Goal: Navigation & Orientation: Find specific page/section

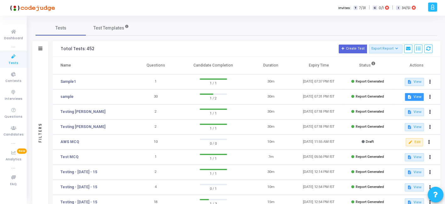
click at [408, 98] on mat-icon "description" at bounding box center [409, 97] width 4 height 4
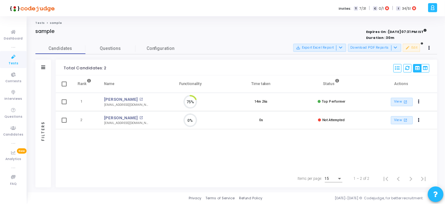
scroll to position [13, 16]
click at [34, 8] on img at bounding box center [31, 8] width 47 height 13
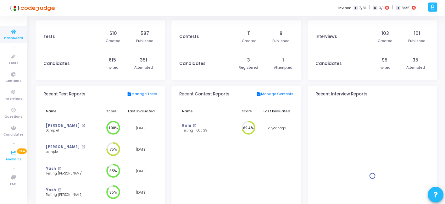
click at [10, 157] on span "Analytics" at bounding box center [14, 159] width 16 height 5
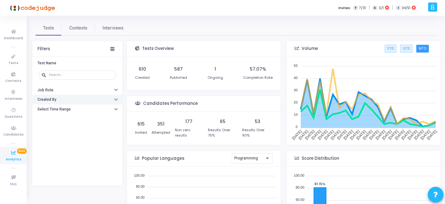
click at [116, 99] on icon "button" at bounding box center [116, 99] width 3 height 2
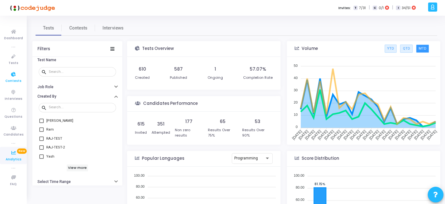
click at [12, 78] on icon at bounding box center [13, 75] width 13 height 8
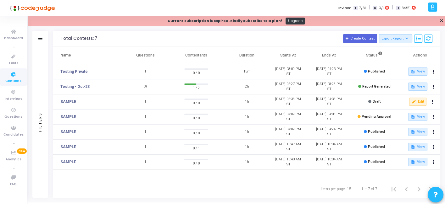
click at [124, 123] on td "SAMPLE" at bounding box center [89, 116] width 72 height 15
click at [11, 35] on icon at bounding box center [13, 32] width 13 height 8
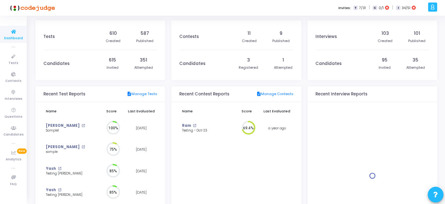
scroll to position [14, 7]
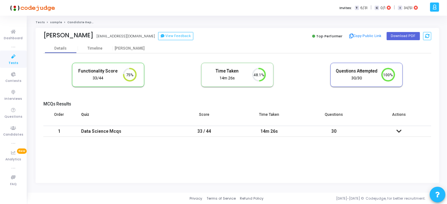
scroll to position [13, 16]
